Goal: Navigation & Orientation: Find specific page/section

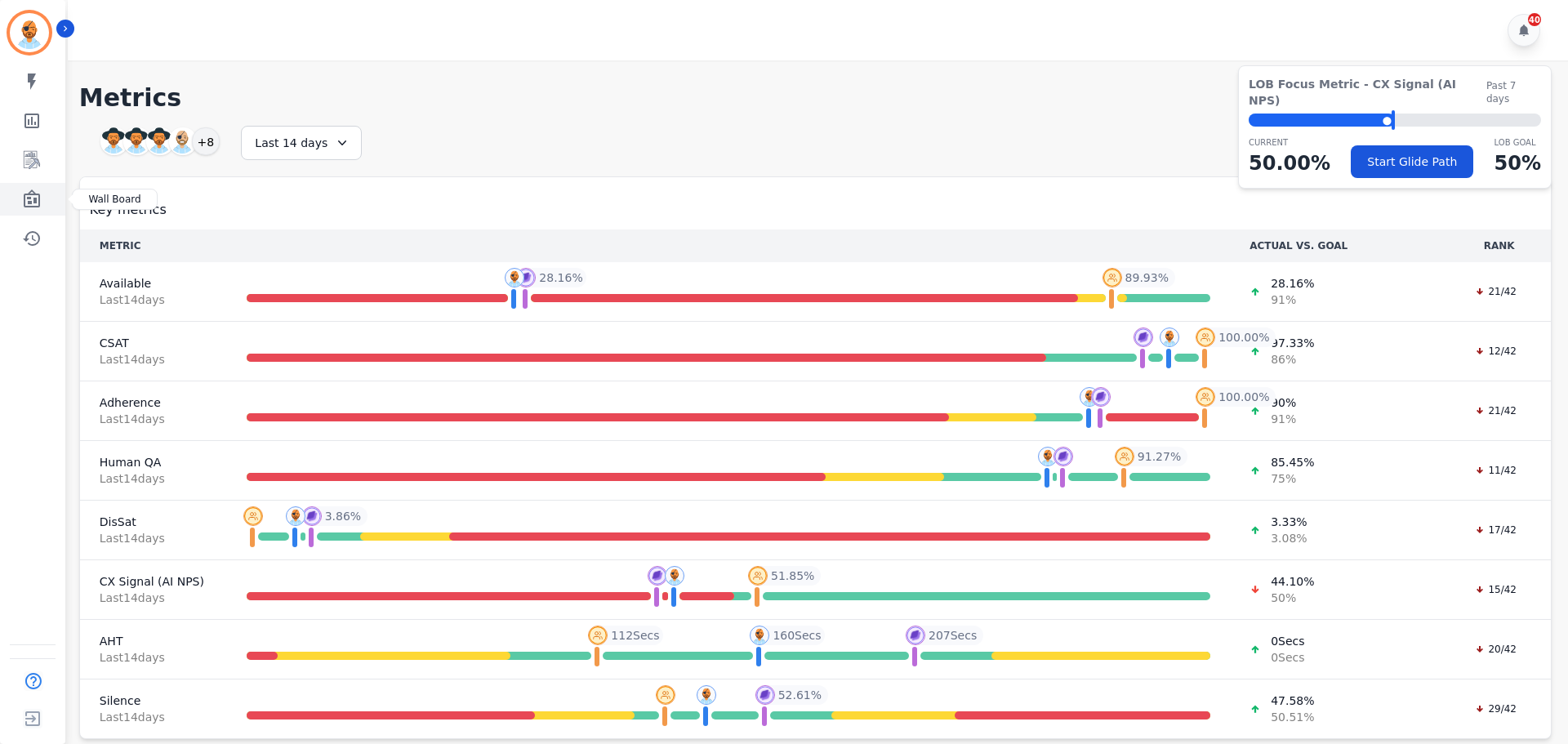
click at [40, 189] on link "Sidebar" at bounding box center [34, 199] width 63 height 33
